Goal: Information Seeking & Learning: Learn about a topic

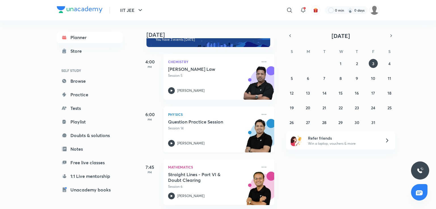
scroll to position [23, 0]
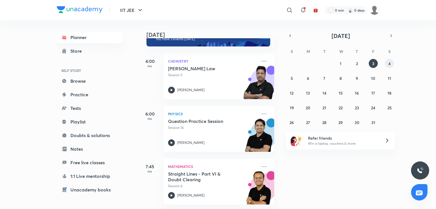
click at [392, 59] on div "28 29 30 1 2 3 4 5 6 7 8 9 10 11 12 13 14 15 16 17 18 19 20 21 22 23 24 25 26 2…" at bounding box center [340, 93] width 109 height 68
click at [386, 65] on button "4" at bounding box center [389, 63] width 9 height 9
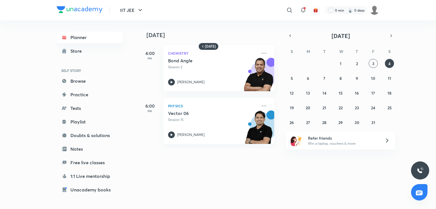
drag, startPoint x: 244, startPoint y: 187, endPoint x: 284, endPoint y: 29, distance: 163.0
click at [284, 29] on div "Tomorrow 4:00 PM Chemistry Bond Angle Session 2 Piyush Maheshwari 6:00 PM Physi…" at bounding box center [286, 84] width 296 height 128
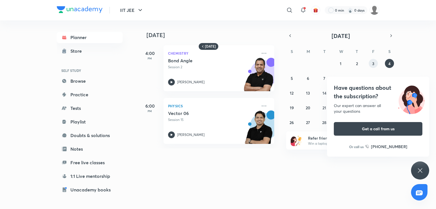
click at [374, 64] on abbr "3" at bounding box center [373, 63] width 2 height 5
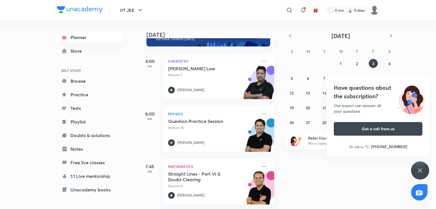
click at [420, 172] on icon at bounding box center [420, 170] width 7 height 7
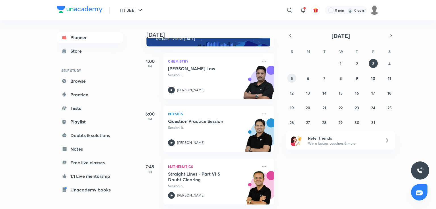
click at [289, 77] on button "5" at bounding box center [291, 78] width 9 height 9
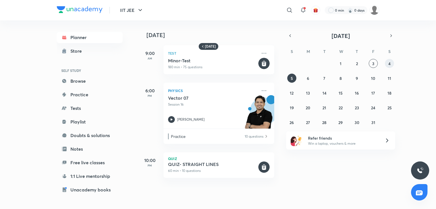
click at [390, 62] on abbr "4" at bounding box center [389, 63] width 2 height 5
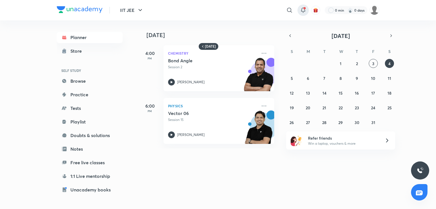
click at [303, 6] on div at bounding box center [302, 10] width 11 height 11
click at [302, 10] on icon at bounding box center [303, 10] width 7 height 7
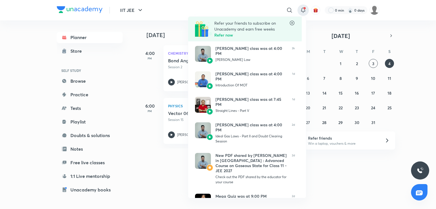
click at [346, 170] on div at bounding box center [218, 104] width 436 height 209
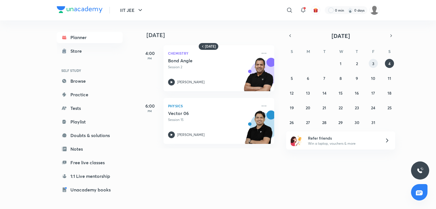
click at [371, 63] on button "3" at bounding box center [373, 63] width 9 height 9
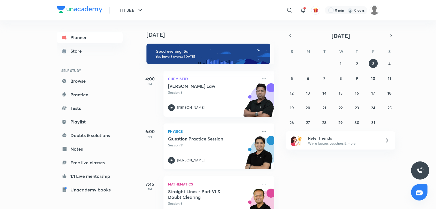
scroll to position [0, 0]
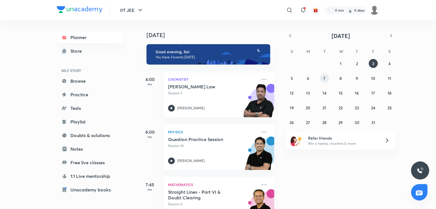
click at [322, 80] on button "7" at bounding box center [324, 78] width 9 height 9
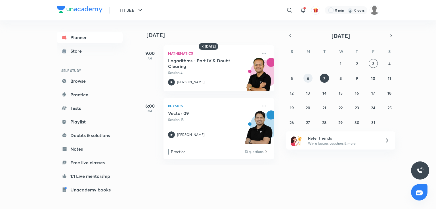
click at [306, 73] on div "28 29 30 1 2 3 4 5 6 7 8 9 10 11 12 13 14 15 16 17 18 19 20 21 22 23 24 25 26 2…" at bounding box center [340, 93] width 109 height 68
click at [306, 78] on button "6" at bounding box center [307, 78] width 9 height 9
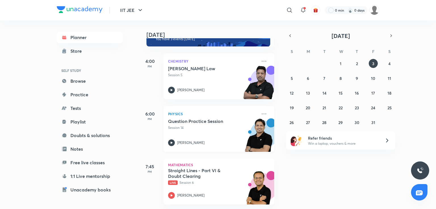
scroll to position [23, 0]
click at [248, 172] on img at bounding box center [258, 190] width 31 height 39
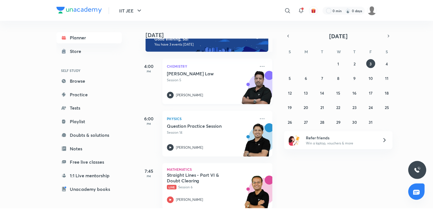
scroll to position [23, 0]
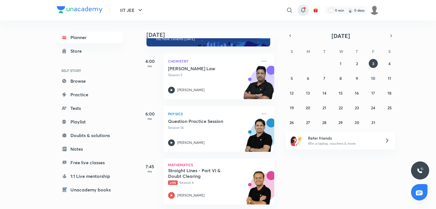
click at [303, 13] on icon at bounding box center [303, 10] width 7 height 7
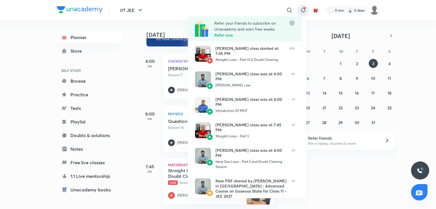
click at [115, 78] on div at bounding box center [218, 104] width 436 height 209
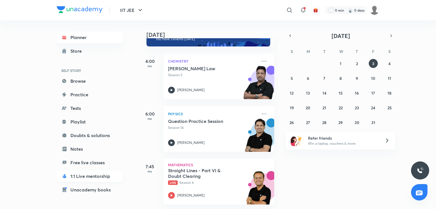
click at [89, 174] on link "1:1 Live mentorship" at bounding box center [90, 176] width 66 height 11
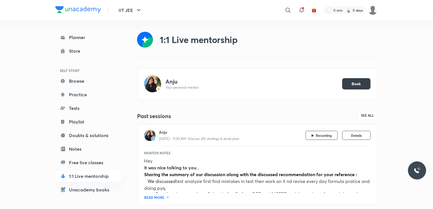
click at [350, 81] on button "Book" at bounding box center [356, 83] width 28 height 11
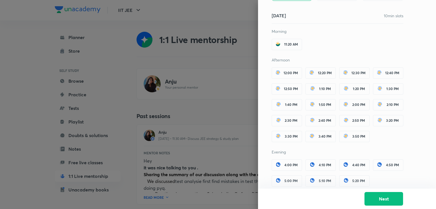
scroll to position [78, 0]
click at [291, 71] on span "12:00 PM" at bounding box center [290, 73] width 14 height 4
click at [397, 202] on button "Next" at bounding box center [383, 199] width 39 height 14
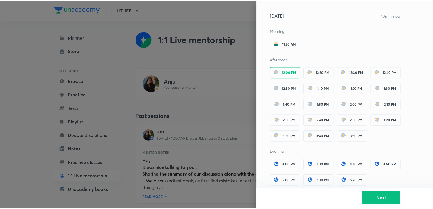
scroll to position [0, 0]
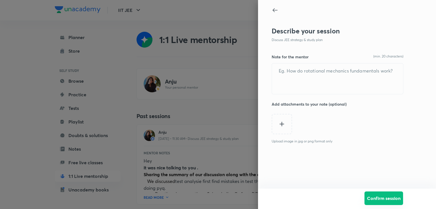
click at [397, 202] on button "Confirm session" at bounding box center [383, 199] width 39 height 14
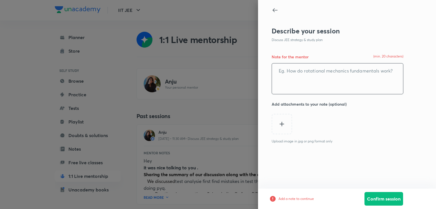
click at [316, 89] on textarea at bounding box center [337, 79] width 131 height 31
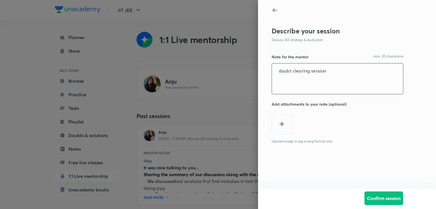
type textarea "doubt clearing session"
click at [375, 194] on button "Confirm session" at bounding box center [383, 199] width 39 height 14
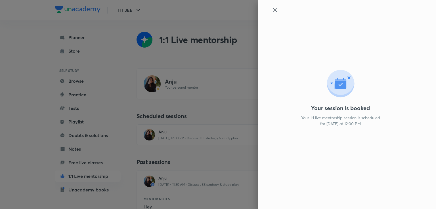
click at [278, 5] on div "Your session is booked Your 1:1 live mentorship session is scheduled for [DATE]…" at bounding box center [347, 104] width 178 height 209
click at [273, 10] on icon at bounding box center [275, 10] width 7 height 7
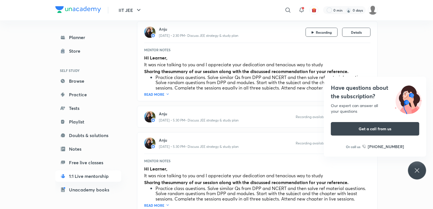
scroll to position [336, 0]
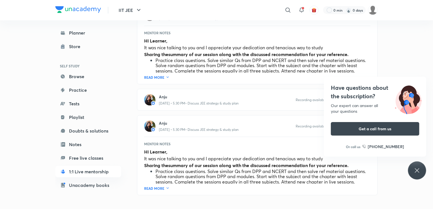
click at [409, 168] on div "Have questions about the subscription? Our expert can answer all your questions…" at bounding box center [417, 171] width 18 height 18
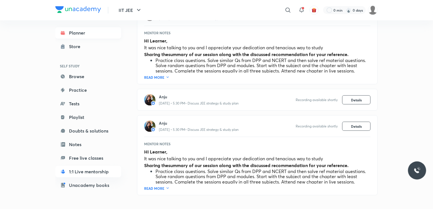
click at [78, 31] on link "Planner" at bounding box center [88, 32] width 66 height 11
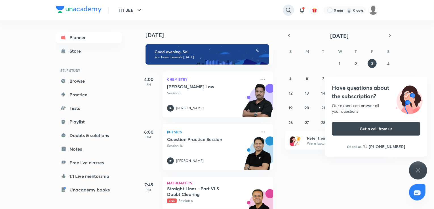
click at [285, 12] on icon at bounding box center [288, 10] width 7 height 7
type input "fundementals of maths"
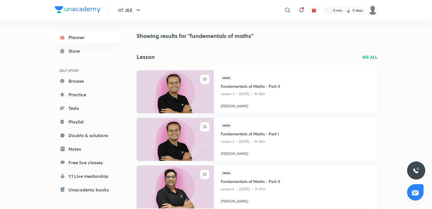
click at [193, 143] on img at bounding box center [175, 139] width 79 height 44
click at [286, 6] on div at bounding box center [287, 10] width 11 height 11
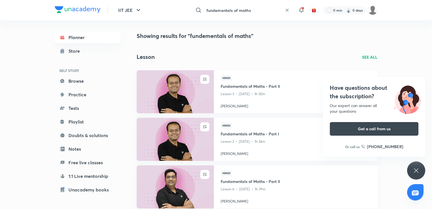
click at [254, 10] on input "fundementals of maths" at bounding box center [243, 10] width 78 height 15
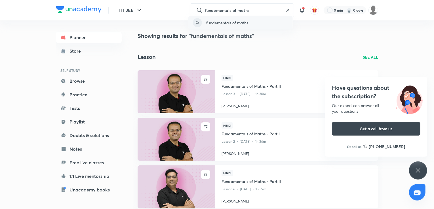
click at [245, 24] on p "fundementals of maths" at bounding box center [228, 23] width 42 height 6
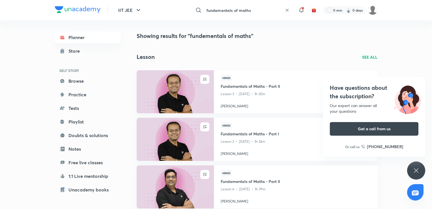
click at [255, 8] on input "fundementals of maths" at bounding box center [243, 10] width 78 height 15
click at [255, 8] on div "fundementals of maths ​" at bounding box center [241, 10] width 104 height 14
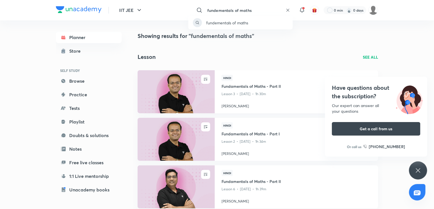
click at [255, 8] on div "fundementals of maths" at bounding box center [217, 104] width 434 height 209
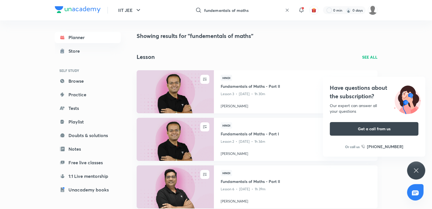
click at [255, 8] on input "fundementals of maths" at bounding box center [243, 10] width 78 height 15
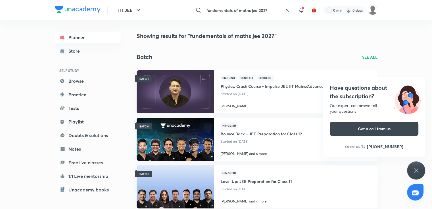
click at [270, 10] on input "fundementals of maths jee 2027" at bounding box center [243, 10] width 78 height 15
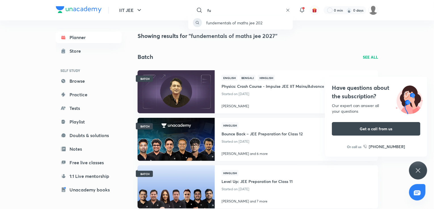
type input "f"
type input "v"
type input "nimbus plus 2027"
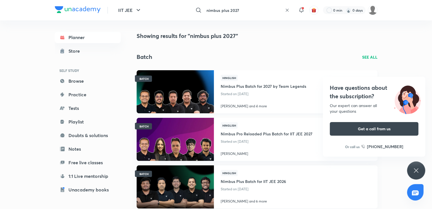
click at [200, 106] on img at bounding box center [175, 92] width 79 height 44
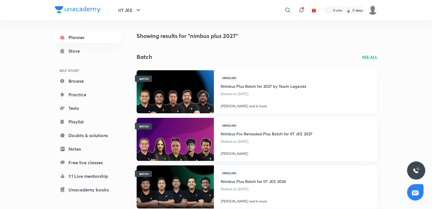
click at [146, 91] on img at bounding box center [175, 92] width 79 height 44
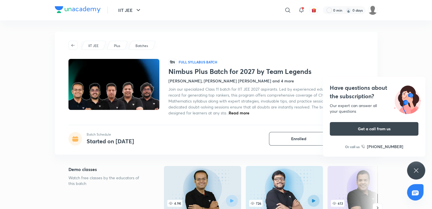
click at [260, 68] on h1 "Nimbus Plus Batch for 2027 by Team Legends" at bounding box center [265, 72] width 195 height 8
click at [222, 181] on img at bounding box center [202, 188] width 77 height 44
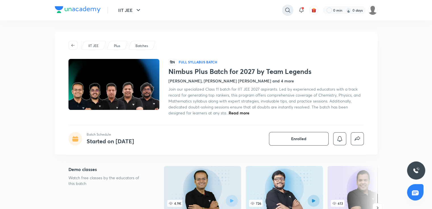
click at [287, 11] on icon at bounding box center [287, 10] width 7 height 7
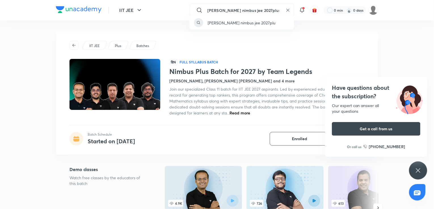
type input "[PERSON_NAME] nimbus jee 2027plus"
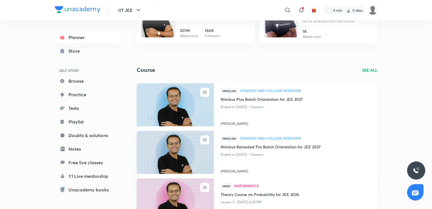
scroll to position [74, 0]
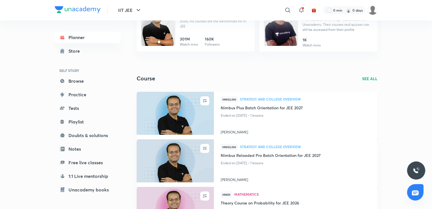
click at [191, 121] on img at bounding box center [175, 113] width 79 height 44
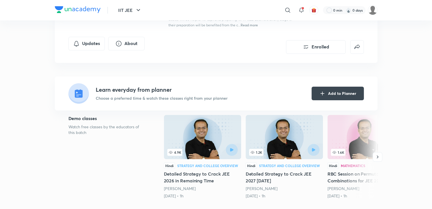
scroll to position [90, 0]
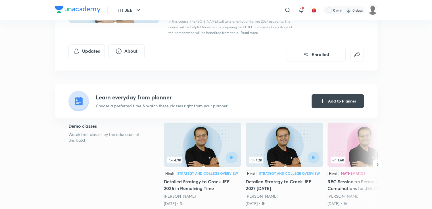
click at [158, 105] on p "Choose a preferred time & watch these classes right from your planner" at bounding box center [162, 106] width 132 height 6
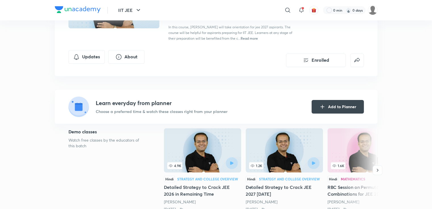
scroll to position [68, 0]
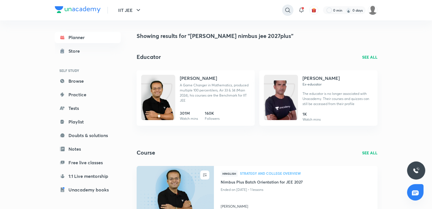
click at [284, 14] on div at bounding box center [287, 10] width 11 height 11
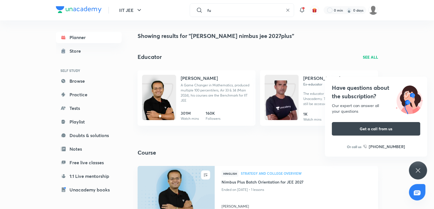
type input "f"
type input "fundementals of mathematics"
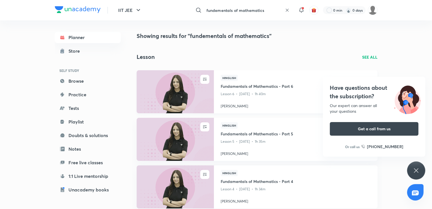
click at [192, 78] on img at bounding box center [175, 92] width 79 height 44
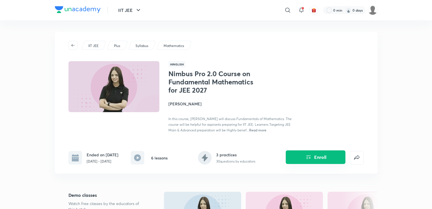
click at [319, 164] on button "Enroll" at bounding box center [315, 158] width 60 height 14
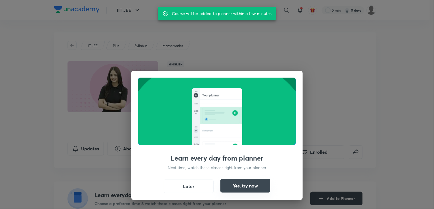
click at [238, 186] on button "Yes, try now" at bounding box center [245, 186] width 50 height 14
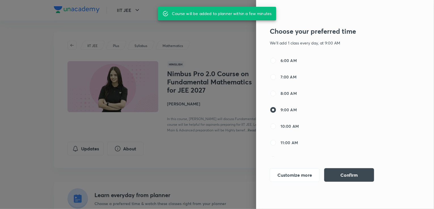
click at [169, 132] on div at bounding box center [217, 104] width 434 height 209
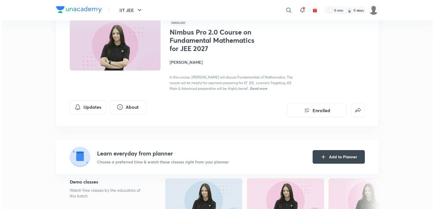
scroll to position [41, 0]
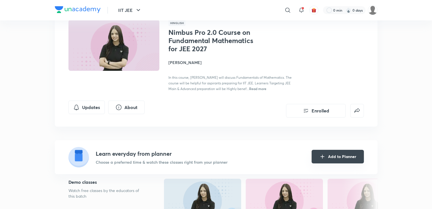
click at [321, 156] on icon "Add to Planner" at bounding box center [322, 157] width 7 height 7
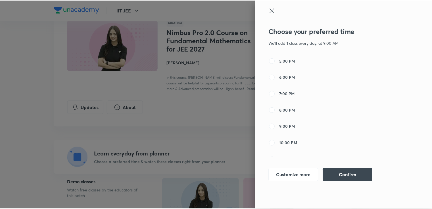
scroll to position [181, 0]
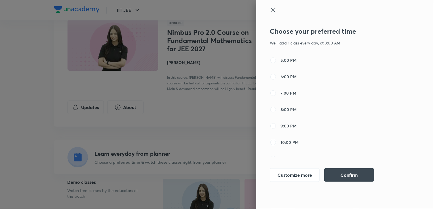
click at [275, 144] on input "10:00 PM" at bounding box center [273, 142] width 7 height 7
radio input "true"
radio input "false"
click at [340, 173] on button "Confirm" at bounding box center [349, 175] width 50 height 14
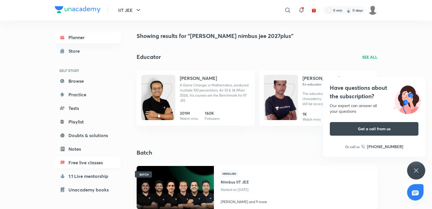
scroll to position [46, 0]
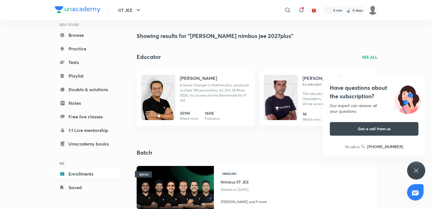
click at [87, 176] on link "Enrollments" at bounding box center [88, 174] width 66 height 11
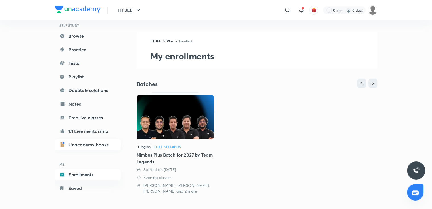
scroll to position [46, 0]
click at [96, 172] on link "Enrollments" at bounding box center [88, 174] width 66 height 11
click at [83, 186] on link "Saved" at bounding box center [88, 187] width 66 height 11
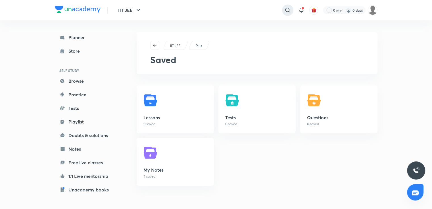
click at [285, 9] on icon at bounding box center [287, 10] width 5 height 5
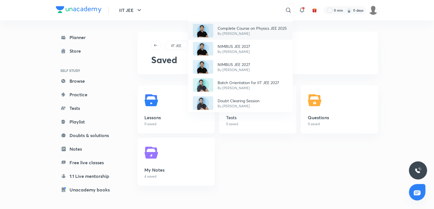
click at [267, 29] on p "Complete Course on Physics JEE 2025" at bounding box center [252, 28] width 69 height 6
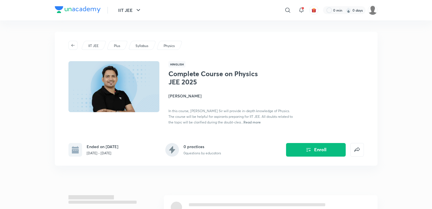
click at [281, 8] on div "​" at bounding box center [241, 10] width 104 height 14
click at [285, 8] on icon at bounding box center [287, 10] width 5 height 5
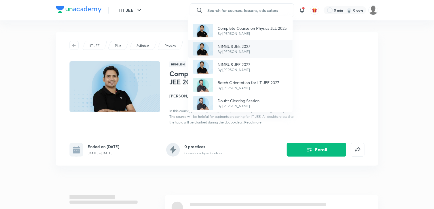
click at [258, 56] on div "NIMBUS JEE 2027 By [PERSON_NAME]" at bounding box center [240, 49] width 104 height 18
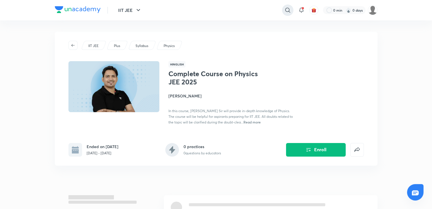
click at [283, 7] on div at bounding box center [287, 10] width 11 height 11
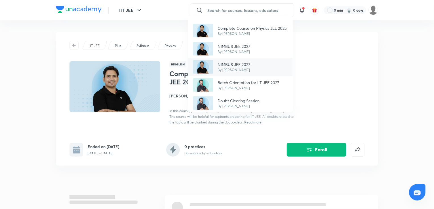
click at [251, 65] on div "NIMBUS JEE 2027 By [PERSON_NAME]" at bounding box center [240, 67] width 104 height 18
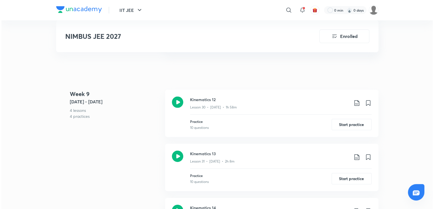
scroll to position [1729, 0]
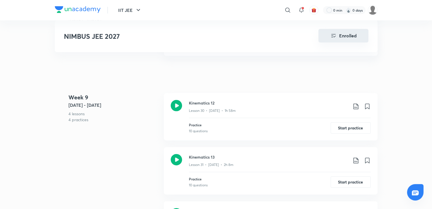
click at [337, 33] on button "Enrolled" at bounding box center [343, 36] width 50 height 14
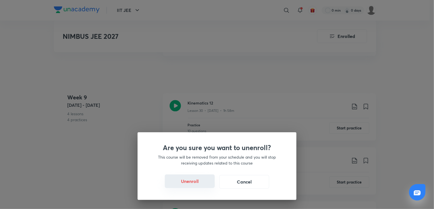
click at [195, 180] on button "Unenroll" at bounding box center [190, 182] width 50 height 14
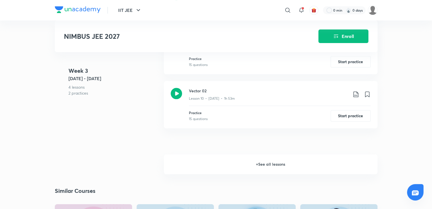
scroll to position [560, 0]
click at [269, 161] on h6 "+ See all lessons" at bounding box center [270, 165] width 213 height 20
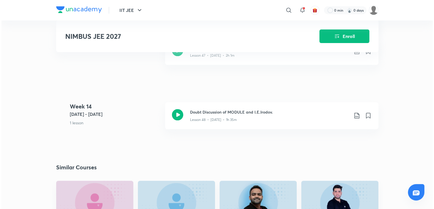
scroll to position [2696, 0]
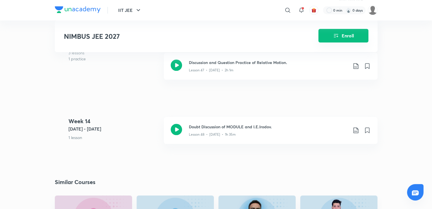
click at [350, 38] on button "Enroll" at bounding box center [343, 36] width 50 height 14
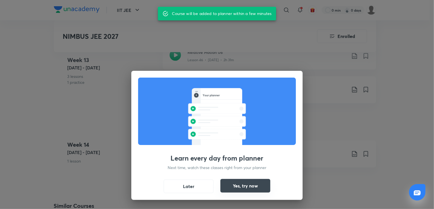
scroll to position [2725, 0]
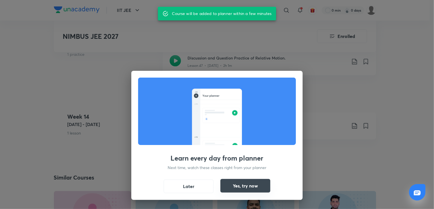
click at [249, 181] on button "Yes, try now" at bounding box center [245, 186] width 50 height 14
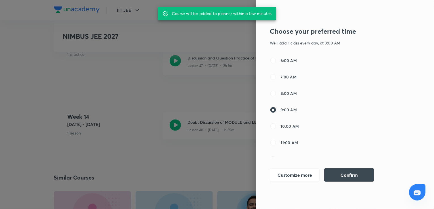
click at [221, 123] on div at bounding box center [217, 104] width 434 height 209
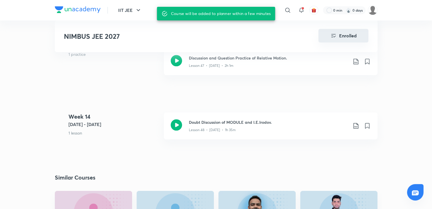
click at [346, 40] on button "Enrolled" at bounding box center [343, 36] width 50 height 14
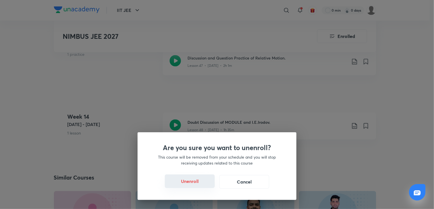
click at [196, 186] on button "Unenroll" at bounding box center [190, 182] width 50 height 14
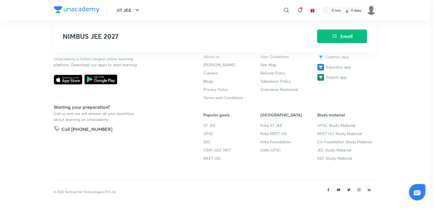
scroll to position [569, 0]
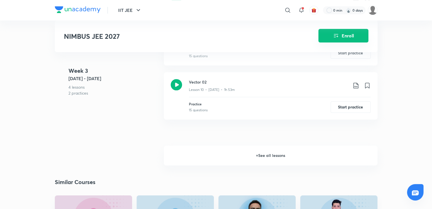
click at [342, 33] on button "Enroll" at bounding box center [343, 36] width 50 height 14
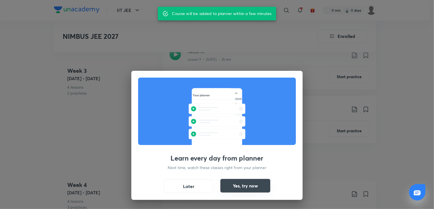
scroll to position [598, 0]
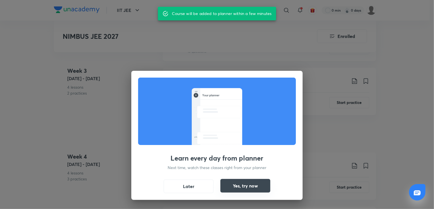
click at [265, 185] on button "Yes, try now" at bounding box center [245, 186] width 50 height 14
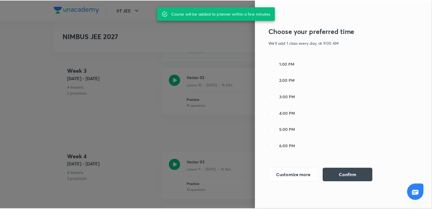
scroll to position [121, 0]
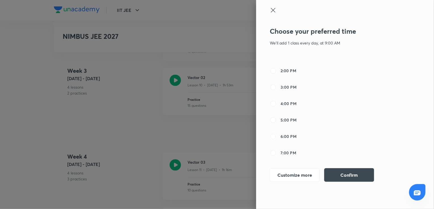
click at [273, 134] on input "6:00 PM" at bounding box center [273, 136] width 7 height 7
radio input "true"
radio input "false"
click at [346, 172] on button "Confirm" at bounding box center [349, 175] width 50 height 14
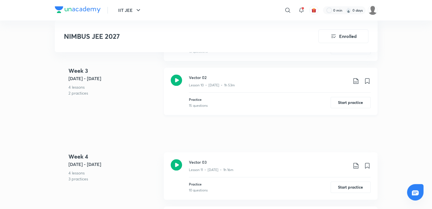
scroll to position [589, 0]
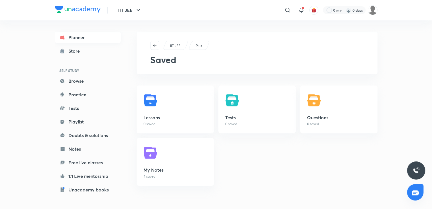
click at [64, 40] on icon at bounding box center [62, 38] width 6 height 6
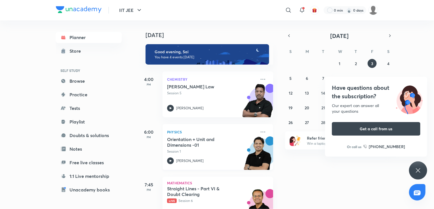
scroll to position [75, 0]
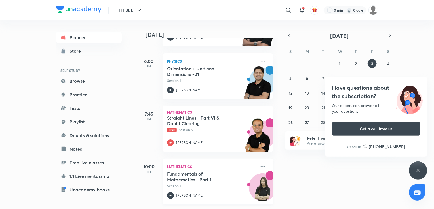
click at [216, 164] on p "Mathematics" at bounding box center [211, 166] width 89 height 7
